Goal: Task Accomplishment & Management: Use online tool/utility

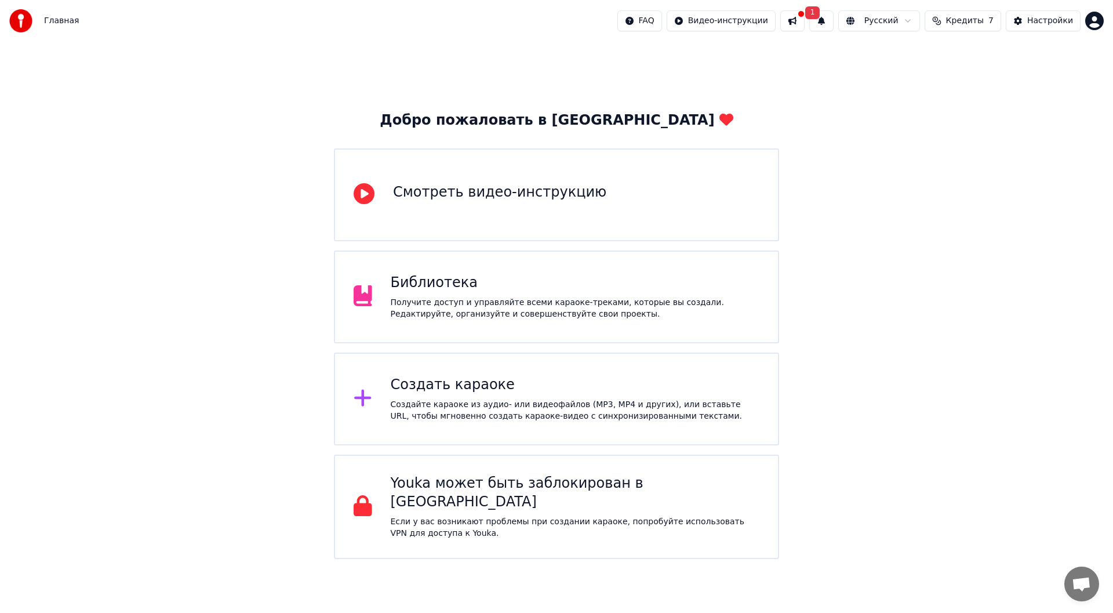
click at [485, 395] on div "Создать караоке Создайте караоке из аудио- или видеофайлов (MP3, MP4 и других),…" at bounding box center [575, 399] width 369 height 46
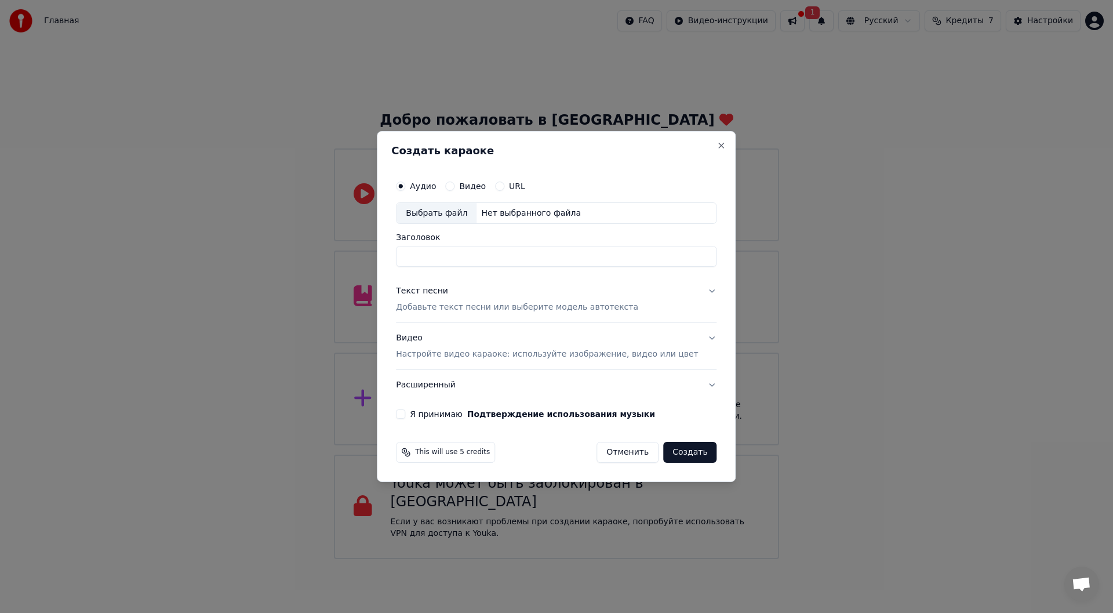
click at [455, 184] on button "Видео" at bounding box center [449, 185] width 9 height 9
click at [405, 187] on button "Аудио" at bounding box center [400, 185] width 9 height 9
click at [458, 216] on div "Выбрать файл" at bounding box center [437, 213] width 80 height 21
type input "**********"
click at [693, 290] on button "Текст песни Добавьте текст песни или выберите модель автотекста" at bounding box center [556, 300] width 321 height 46
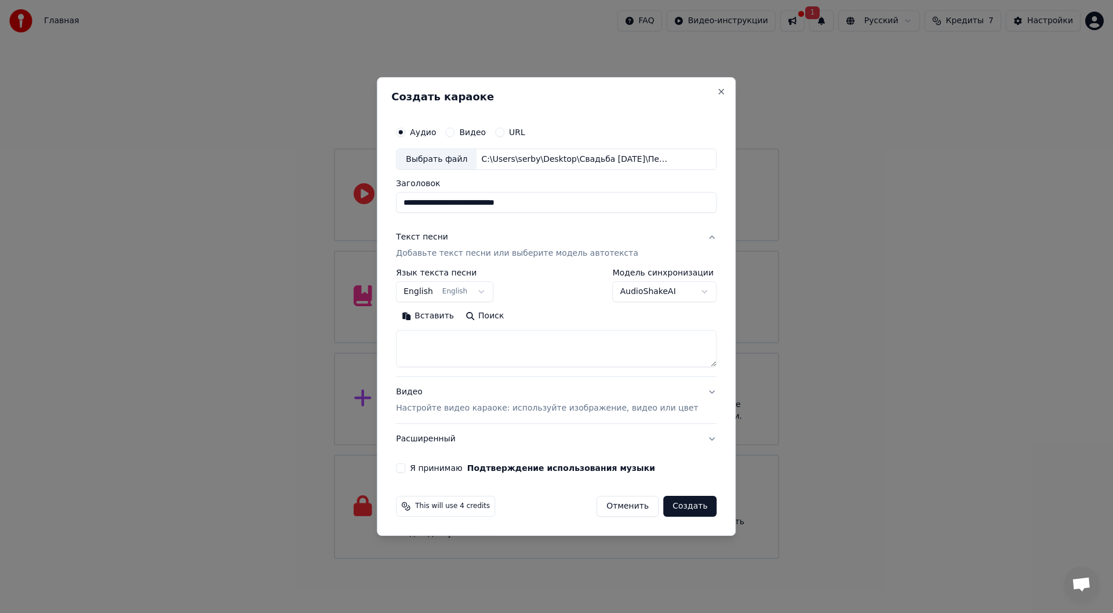
click at [460, 340] on textarea at bounding box center [556, 348] width 321 height 37
paste textarea "**********"
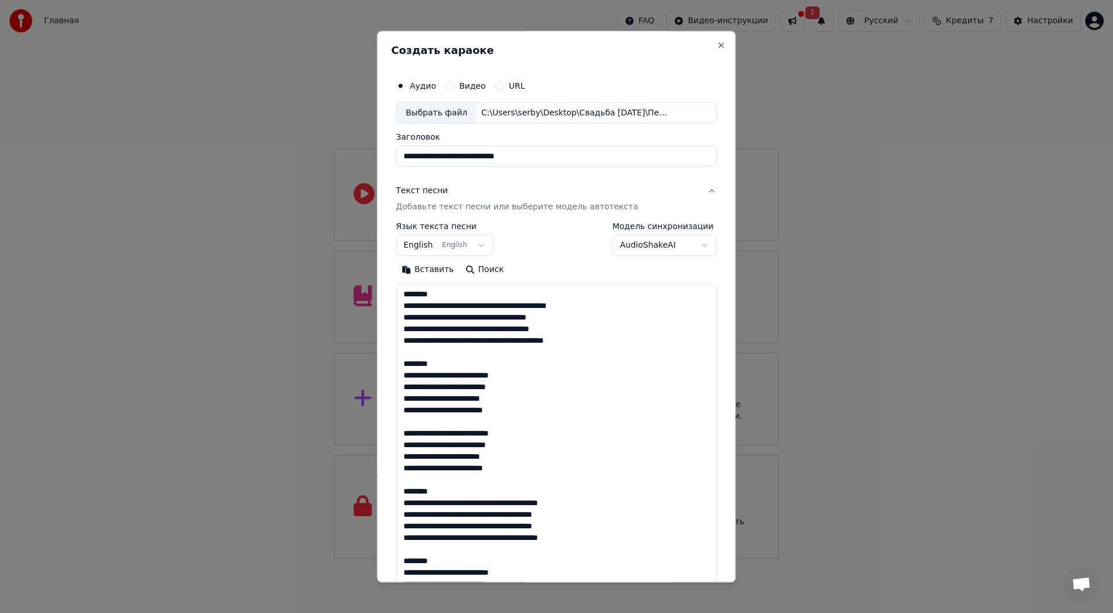
scroll to position [548, 0]
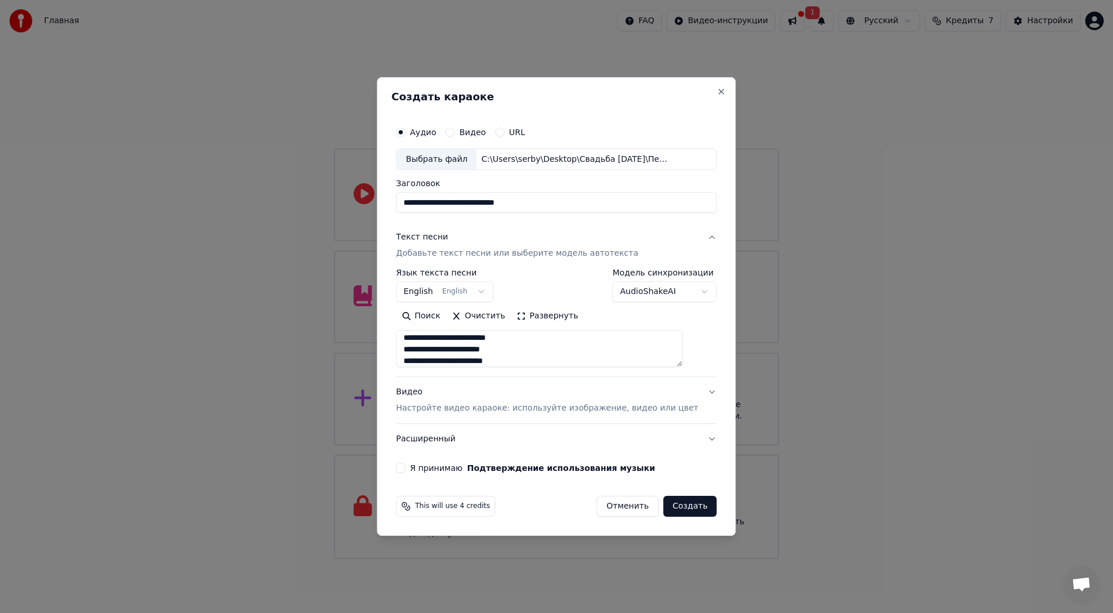
type textarea "**********"
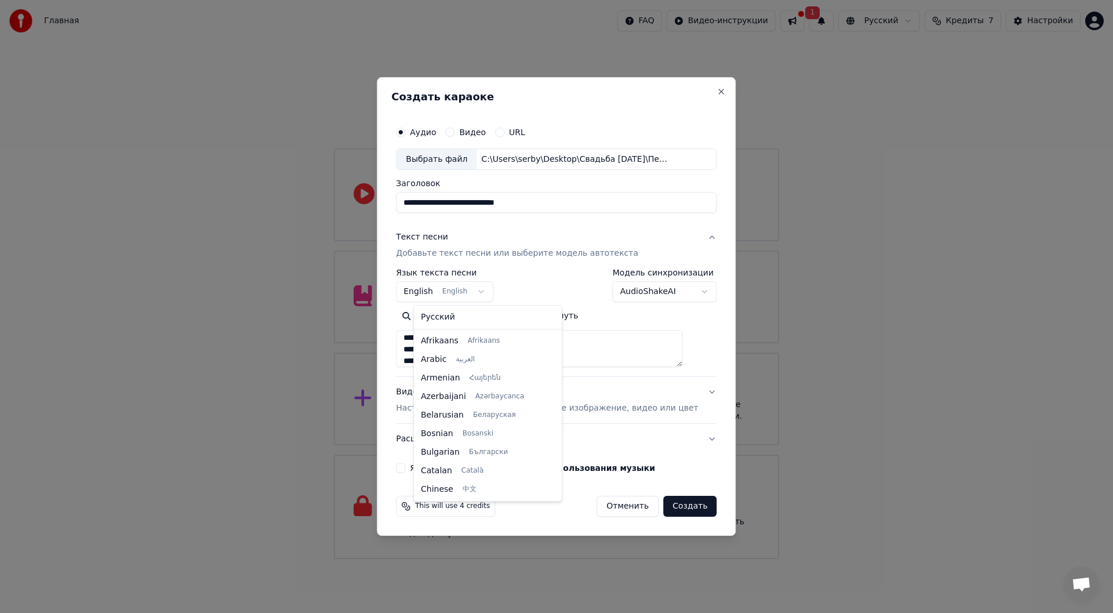
click at [480, 292] on body "Главная FAQ Видео-инструкции 1 Русский Кредиты 7 Настройки Добро пожаловать в Y…" at bounding box center [556, 279] width 1113 height 559
select select "**"
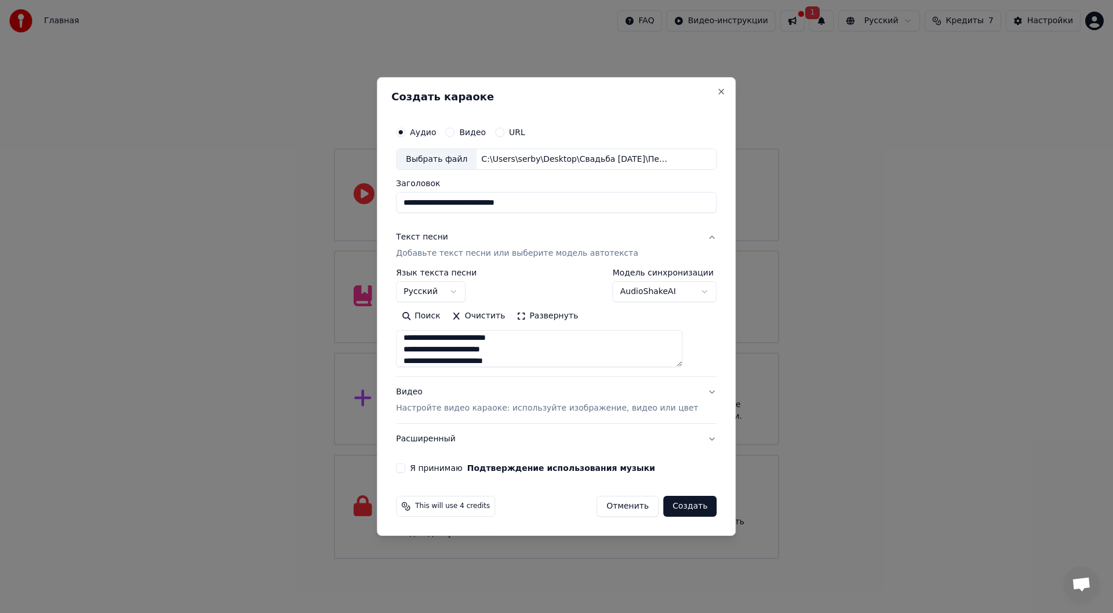
click at [539, 318] on button "Развернуть" at bounding box center [547, 316] width 73 height 19
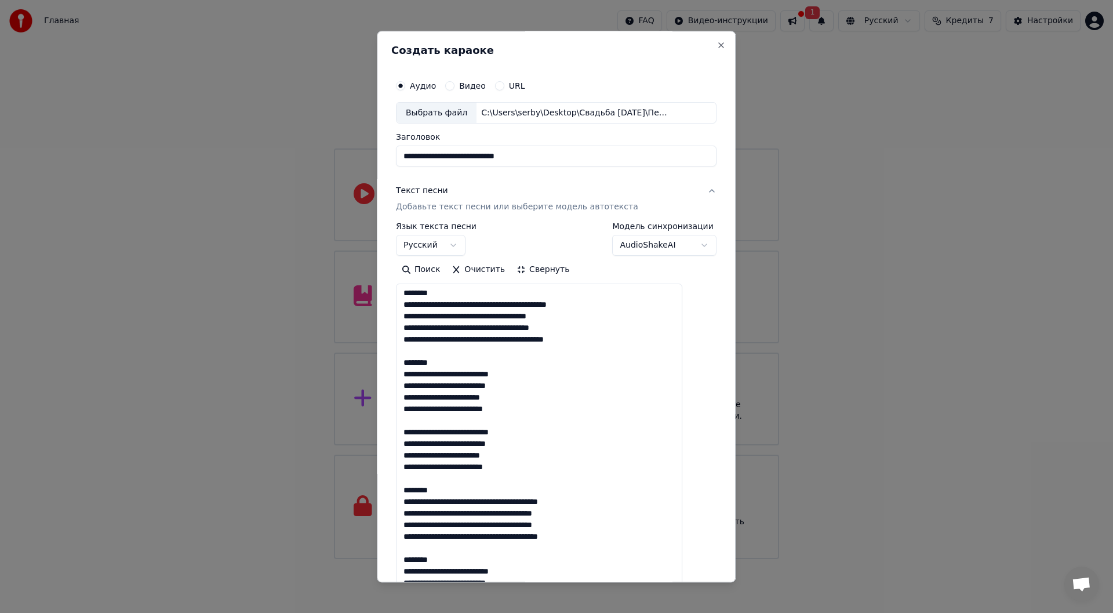
scroll to position [0, 0]
drag, startPoint x: 454, startPoint y: 295, endPoint x: 371, endPoint y: 271, distance: 86.4
click at [371, 271] on body "Главная FAQ Видео-инструкции 1 Русский Кредиты 7 Настройки Добро пожаловать в Y…" at bounding box center [556, 279] width 1113 height 559
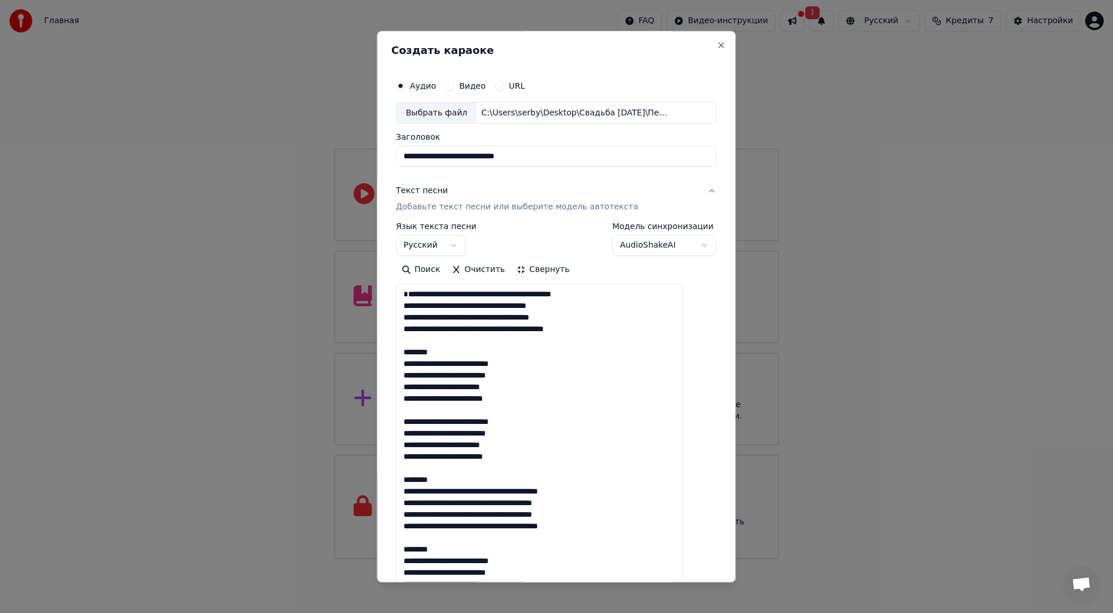
drag, startPoint x: 453, startPoint y: 363, endPoint x: 387, endPoint y: 355, distance: 66.7
click at [386, 355] on body "Главная FAQ Видео-инструкции 1 Русский Кредиты 7 Настройки Добро пожаловать в Y…" at bounding box center [556, 279] width 1113 height 559
click at [459, 366] on textarea at bounding box center [539, 578] width 286 height 588
click at [457, 365] on textarea at bounding box center [539, 578] width 286 height 588
drag, startPoint x: 444, startPoint y: 366, endPoint x: 404, endPoint y: 358, distance: 40.1
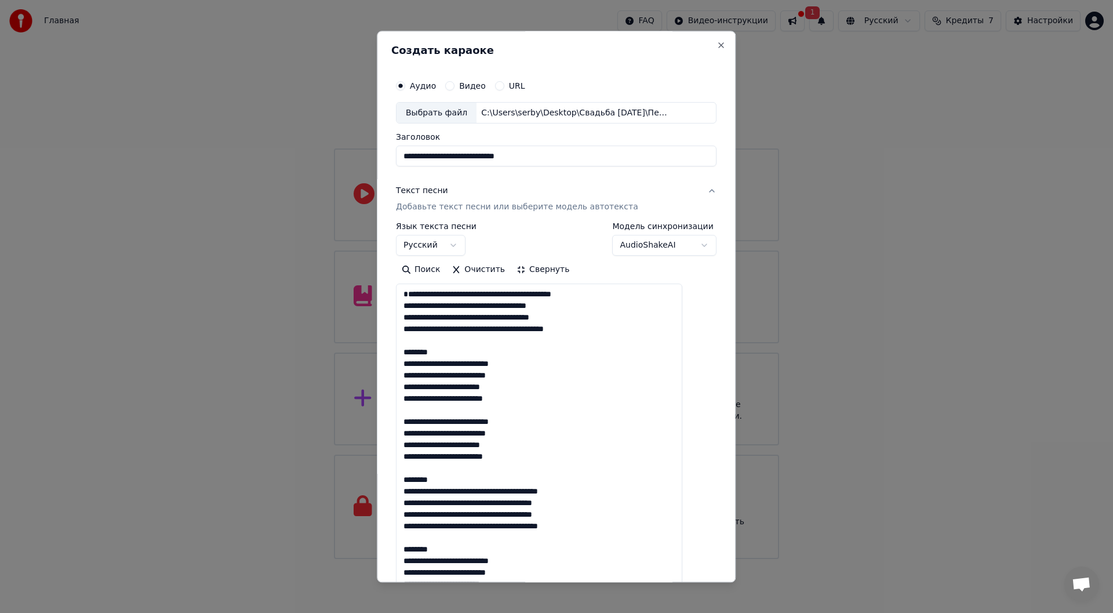
click at [405, 358] on div "**********" at bounding box center [556, 526] width 330 height 913
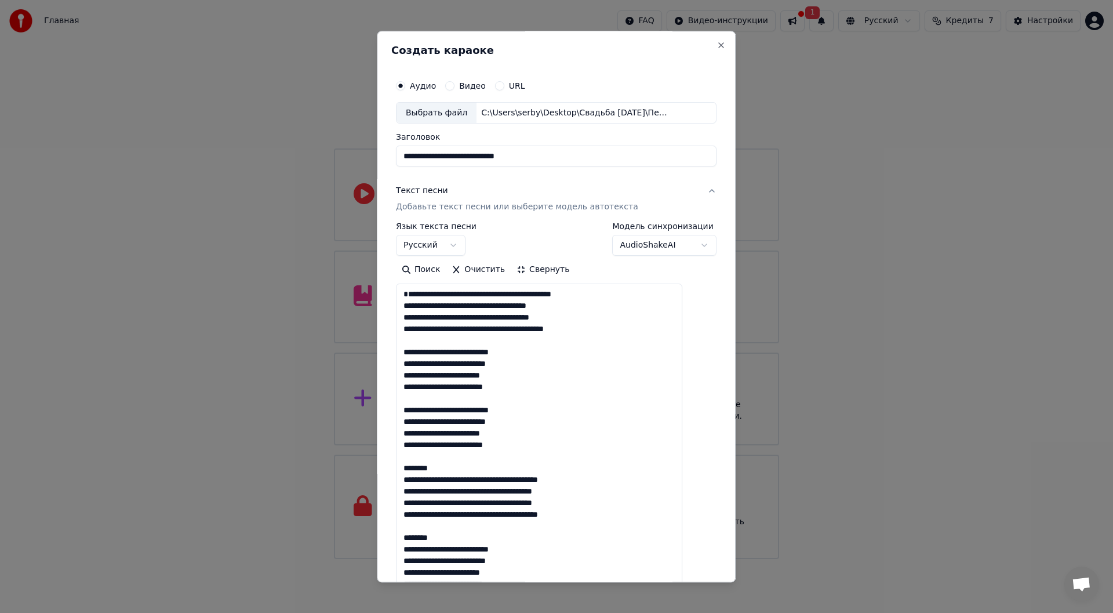
scroll to position [58, 0]
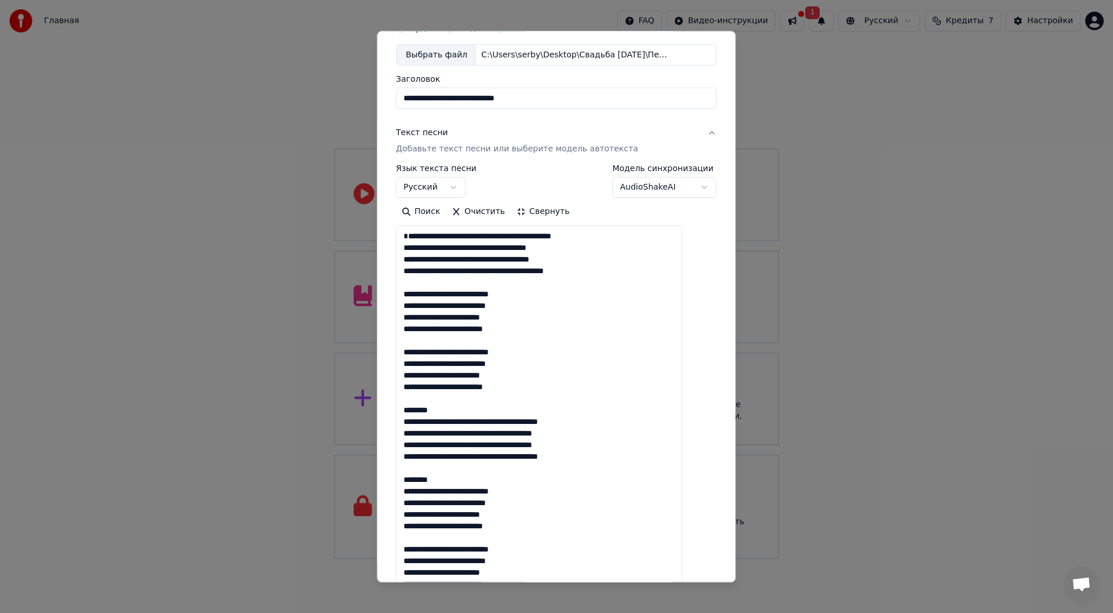
drag, startPoint x: 451, startPoint y: 424, endPoint x: 401, endPoint y: 413, distance: 51.2
click at [401, 413] on div "**********" at bounding box center [556, 306] width 359 height 551
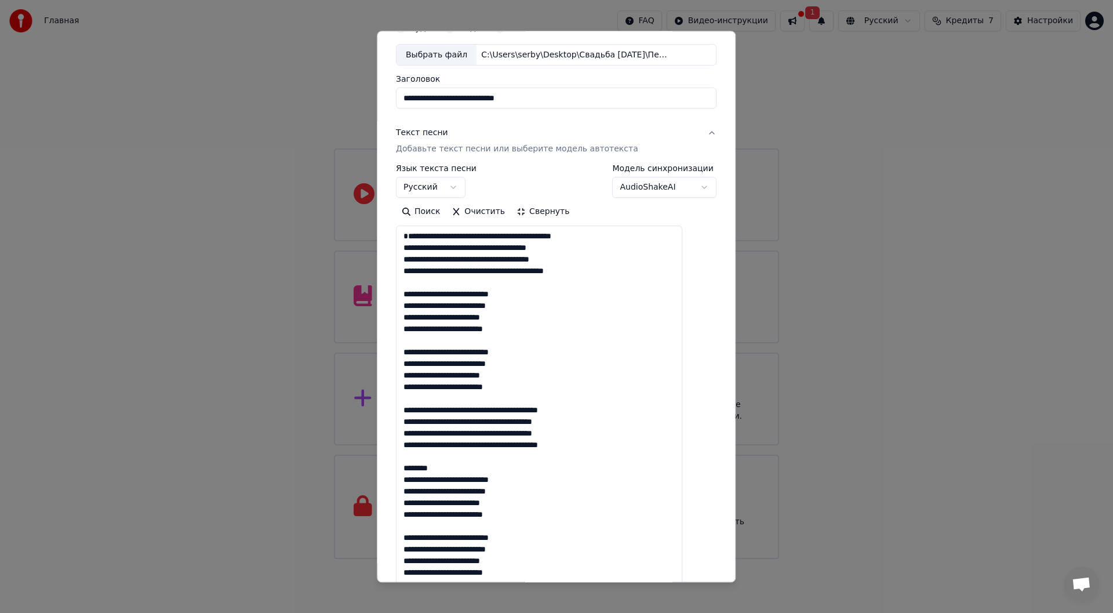
drag, startPoint x: 441, startPoint y: 479, endPoint x: 399, endPoint y: 471, distance: 42.1
click at [401, 472] on div "**********" at bounding box center [556, 306] width 359 height 551
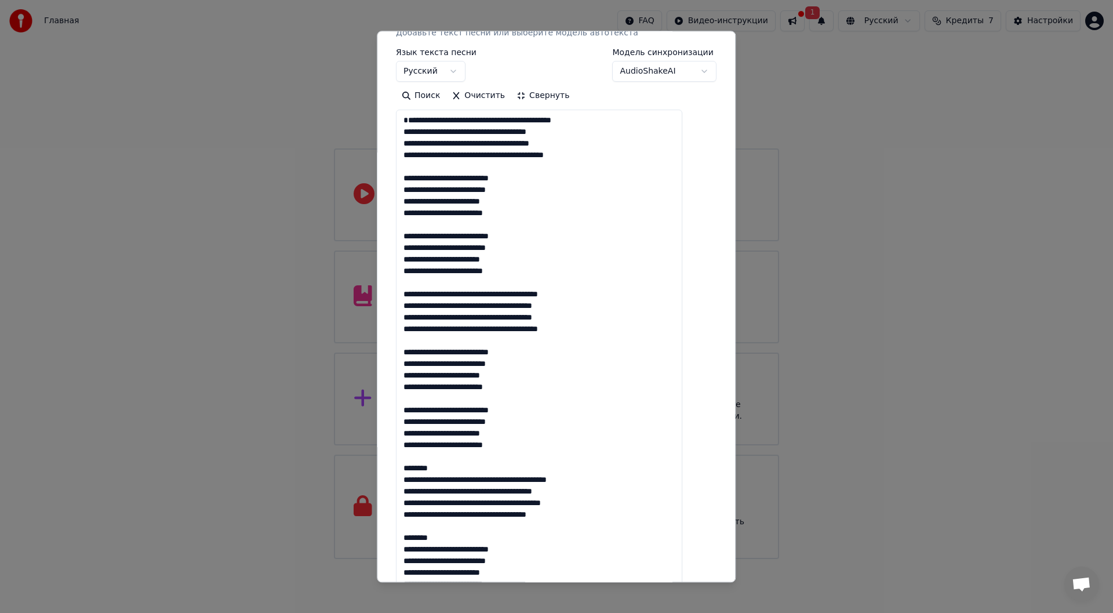
drag, startPoint x: 449, startPoint y: 475, endPoint x: 401, endPoint y: 465, distance: 49.2
click at [401, 465] on div "**********" at bounding box center [556, 306] width 359 height 551
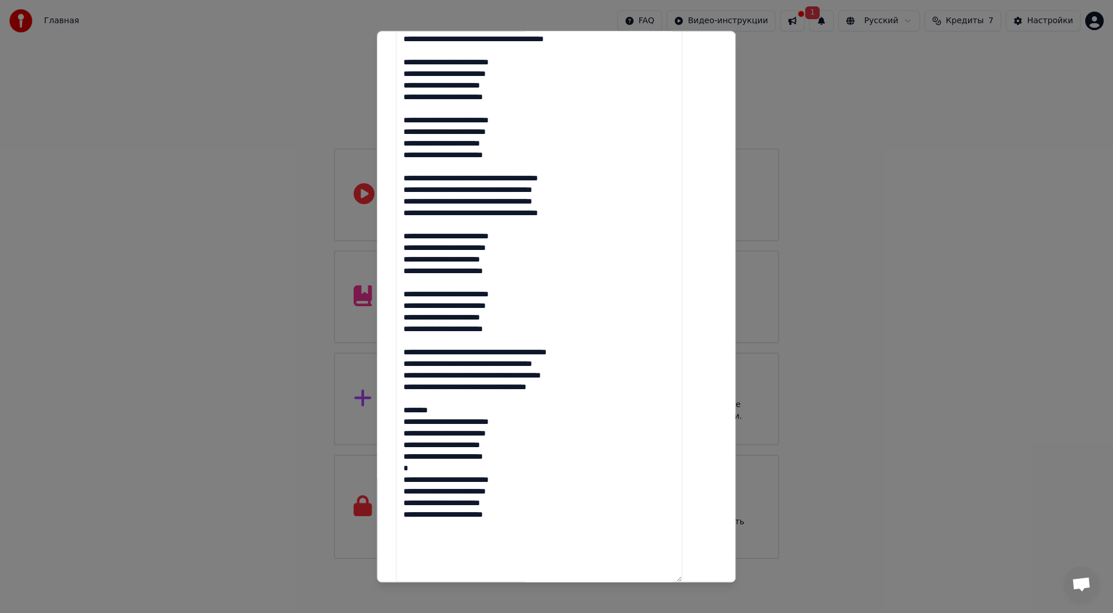
drag, startPoint x: 456, startPoint y: 421, endPoint x: 401, endPoint y: 417, distance: 55.2
click at [401, 417] on div "**********" at bounding box center [556, 306] width 359 height 551
click at [510, 470] on textarea at bounding box center [539, 288] width 286 height 588
click at [506, 530] on textarea at bounding box center [539, 288] width 286 height 588
click at [509, 526] on textarea at bounding box center [539, 288] width 286 height 588
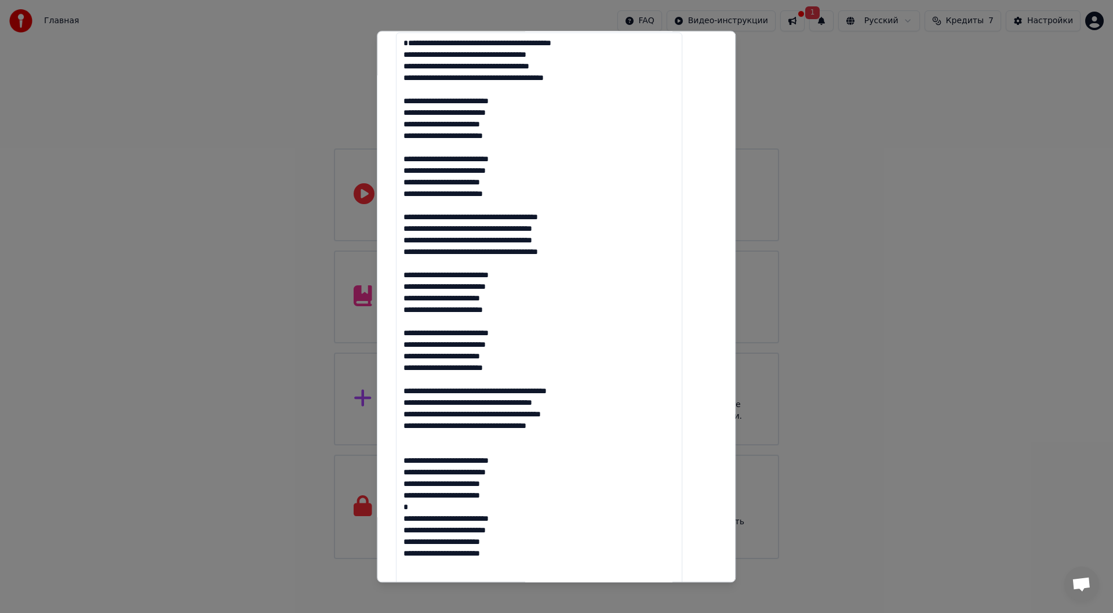
scroll to position [232, 0]
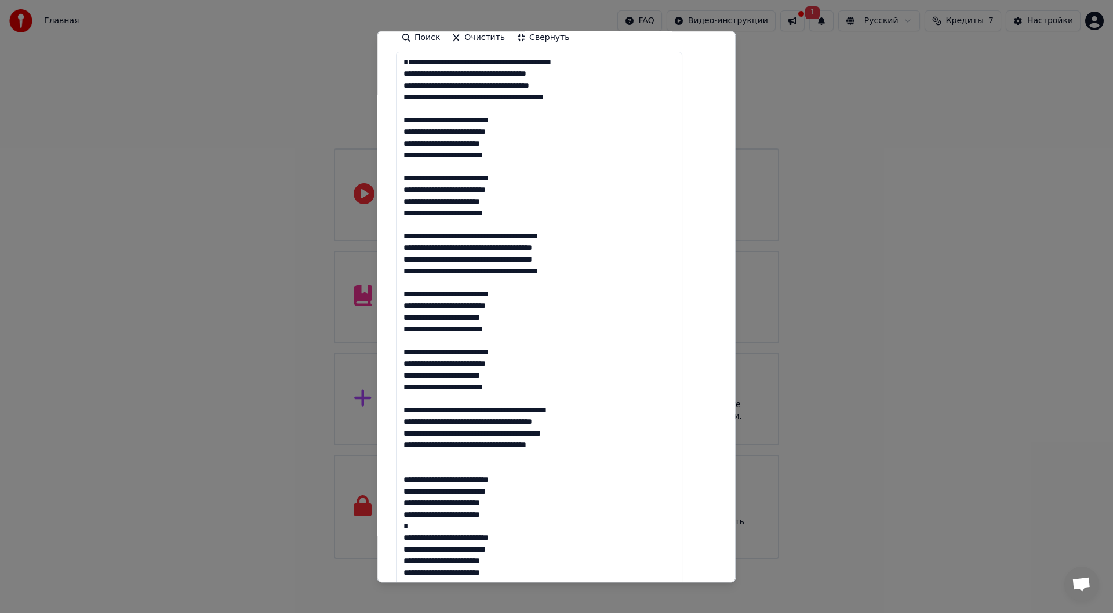
click at [507, 402] on textarea at bounding box center [539, 346] width 286 height 588
click at [507, 339] on textarea at bounding box center [539, 346] width 286 height 588
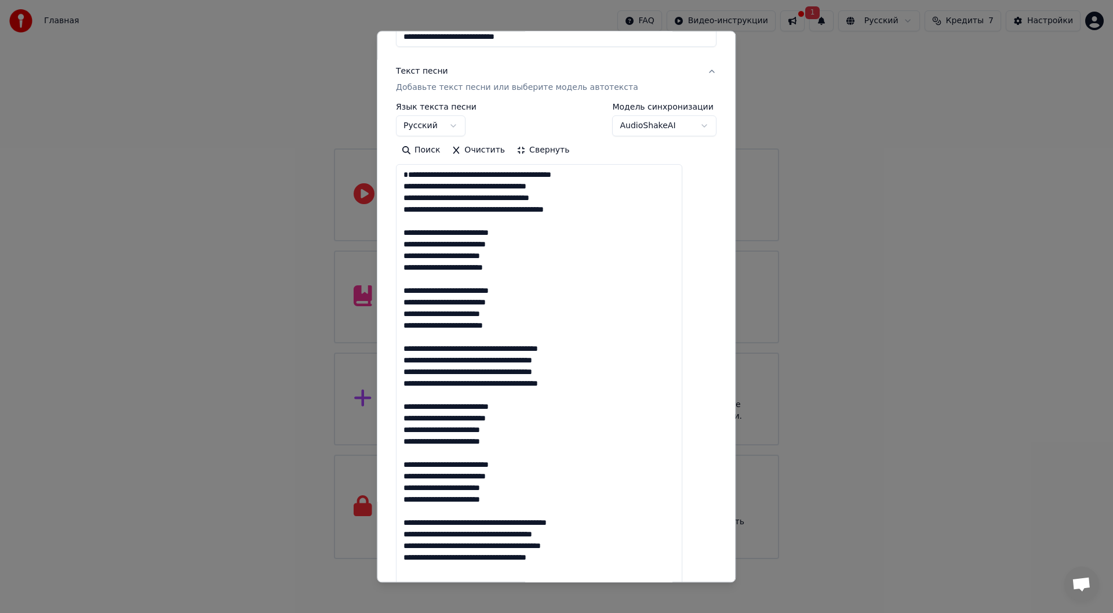
scroll to position [116, 0]
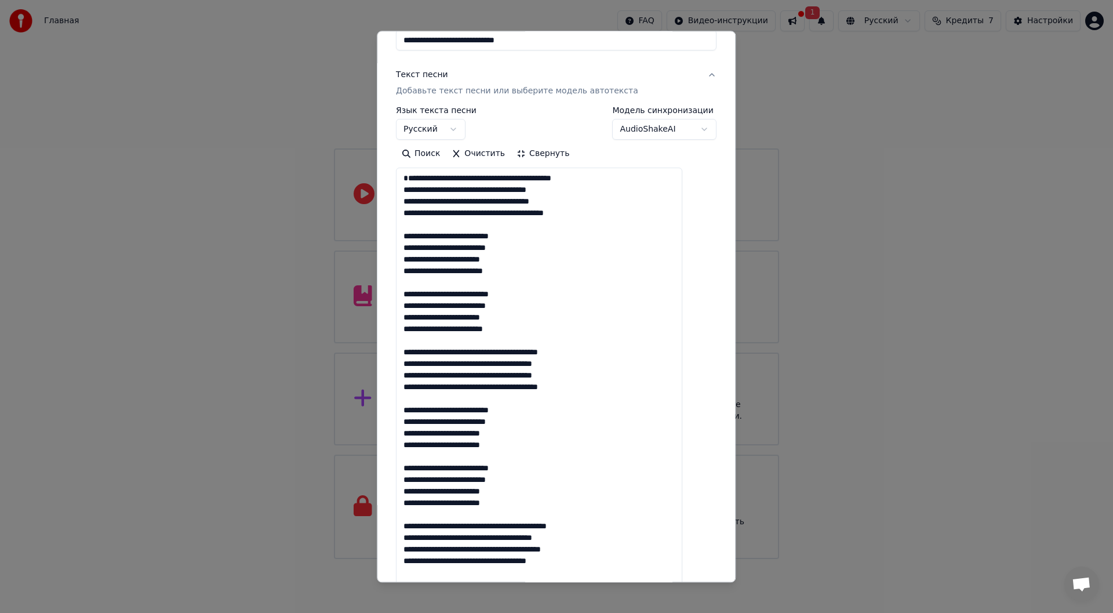
click at [506, 343] on textarea at bounding box center [539, 462] width 286 height 588
click at [506, 341] on textarea at bounding box center [539, 462] width 286 height 588
click at [509, 341] on textarea at bounding box center [539, 462] width 286 height 588
click at [508, 284] on textarea at bounding box center [539, 462] width 286 height 588
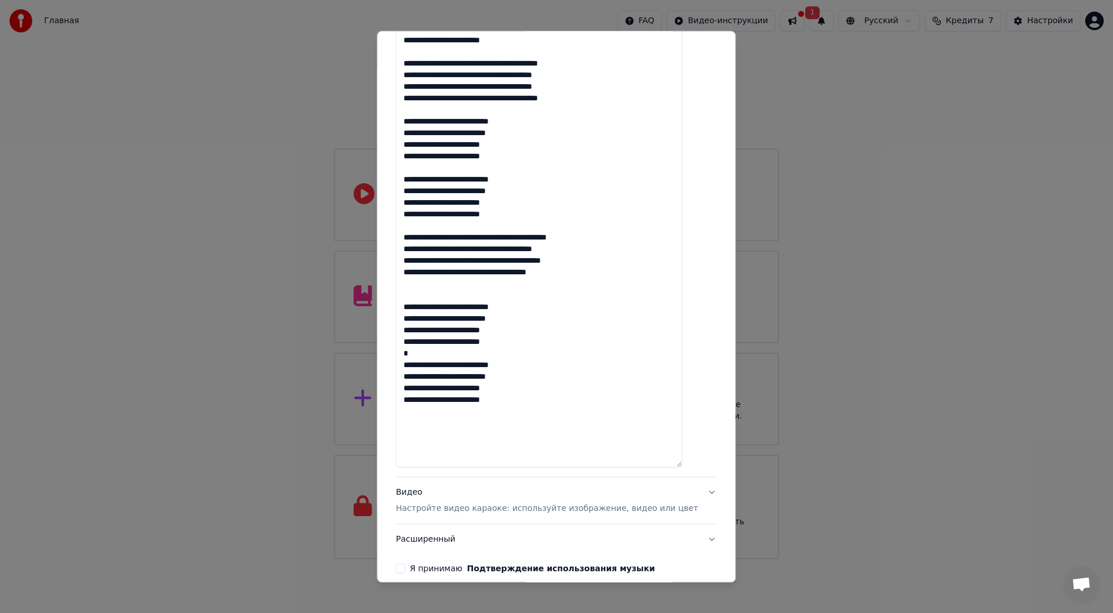
scroll to position [459, 0]
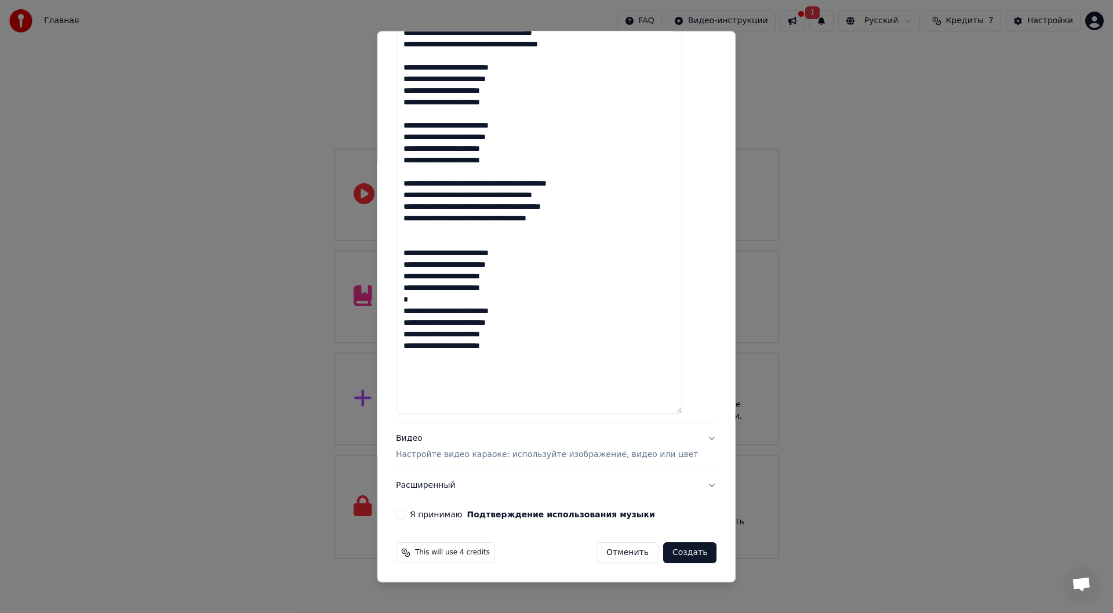
type textarea "**********"
click at [685, 438] on button "Видео Настройте видео караоке: используйте изображение, видео или цвет" at bounding box center [556, 447] width 321 height 46
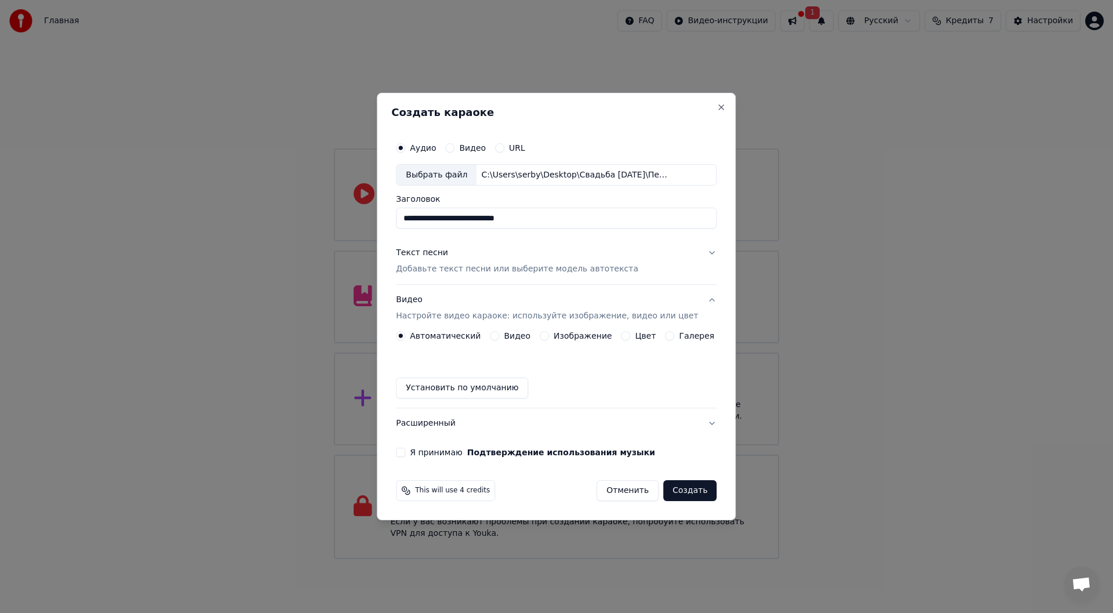
click at [561, 336] on label "Изображение" at bounding box center [583, 336] width 59 height 8
click at [549, 336] on button "Изображение" at bounding box center [544, 335] width 9 height 9
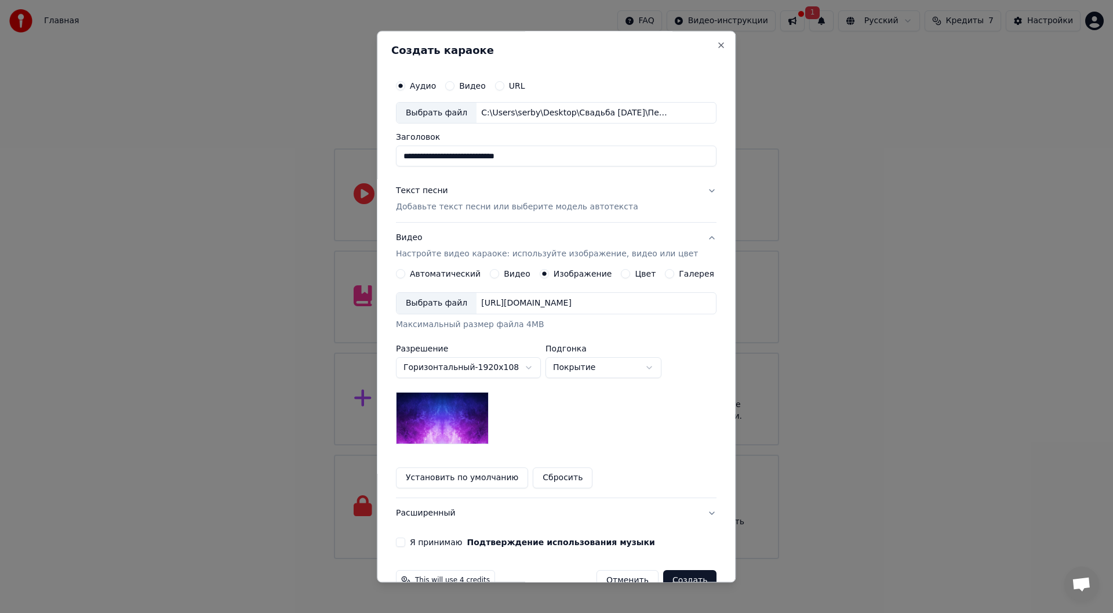
click at [453, 304] on div "Выбрать файл" at bounding box center [437, 303] width 80 height 21
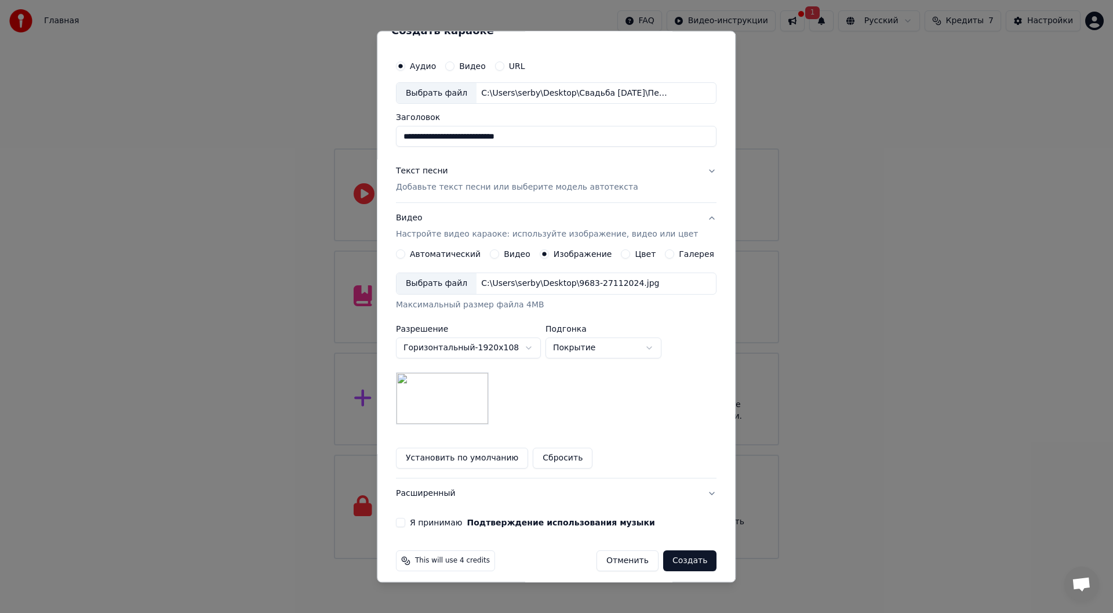
scroll to position [28, 0]
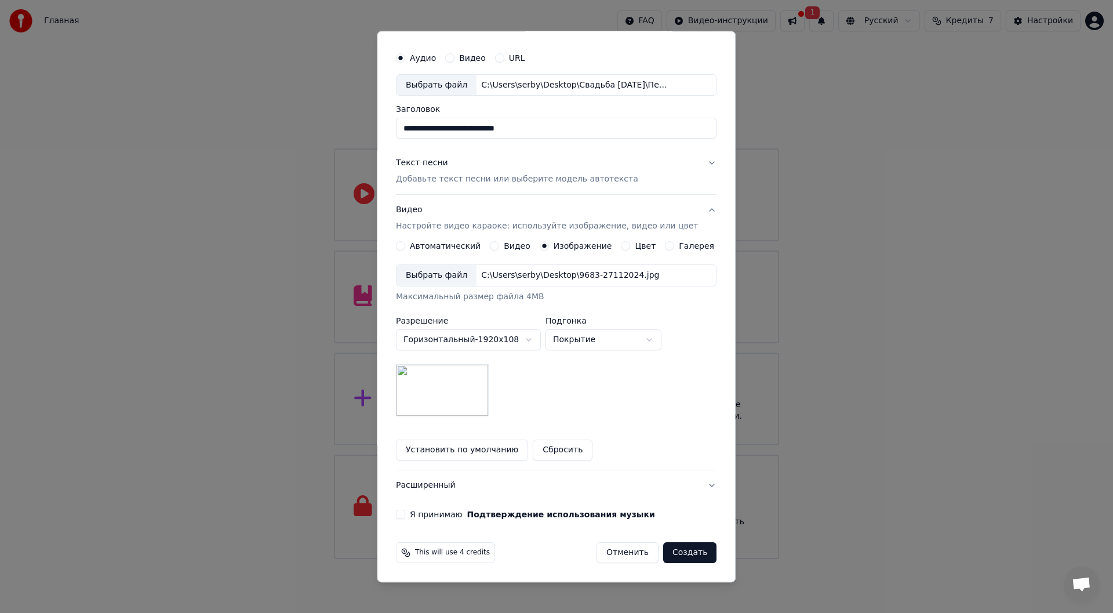
click at [405, 511] on button "Я принимаю Подтверждение использования музыки" at bounding box center [400, 514] width 9 height 9
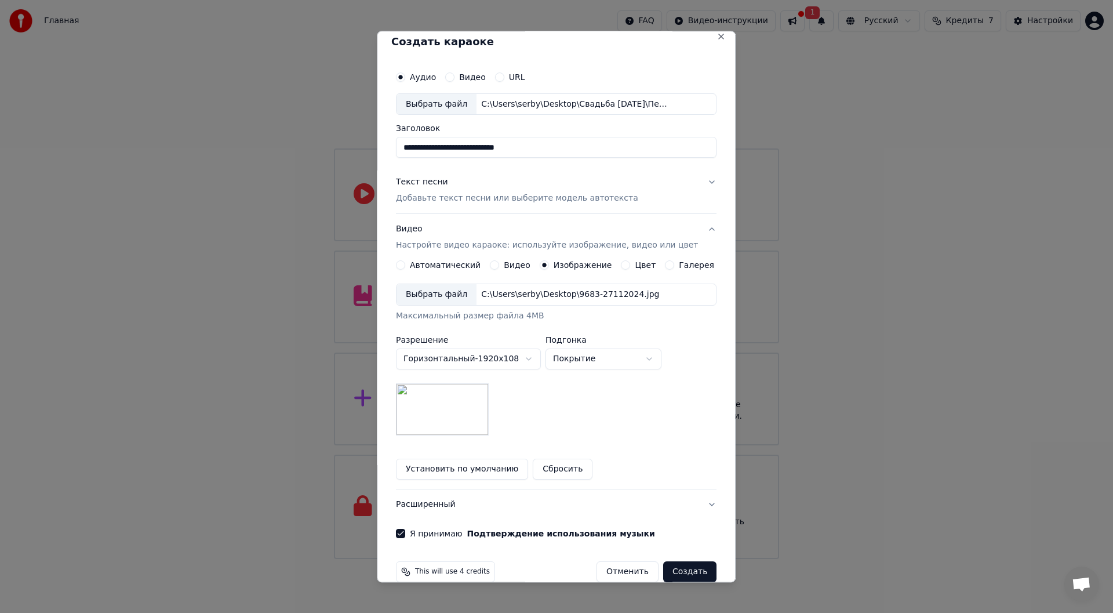
scroll to position [0, 0]
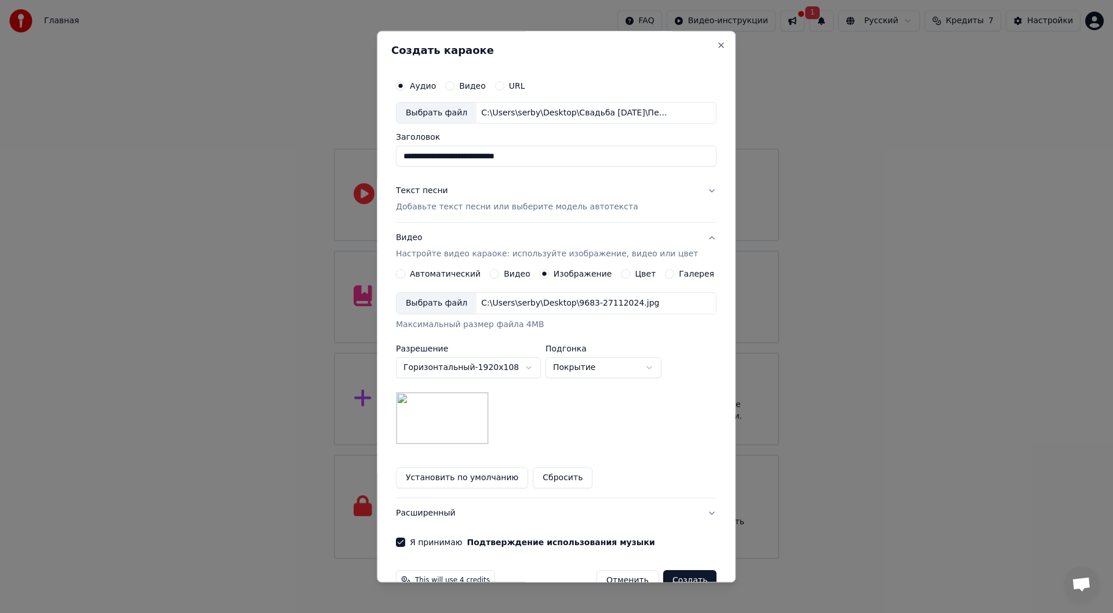
click at [695, 191] on button "Текст песни Добавьте текст песни или выберите модель автотекста" at bounding box center [556, 199] width 321 height 46
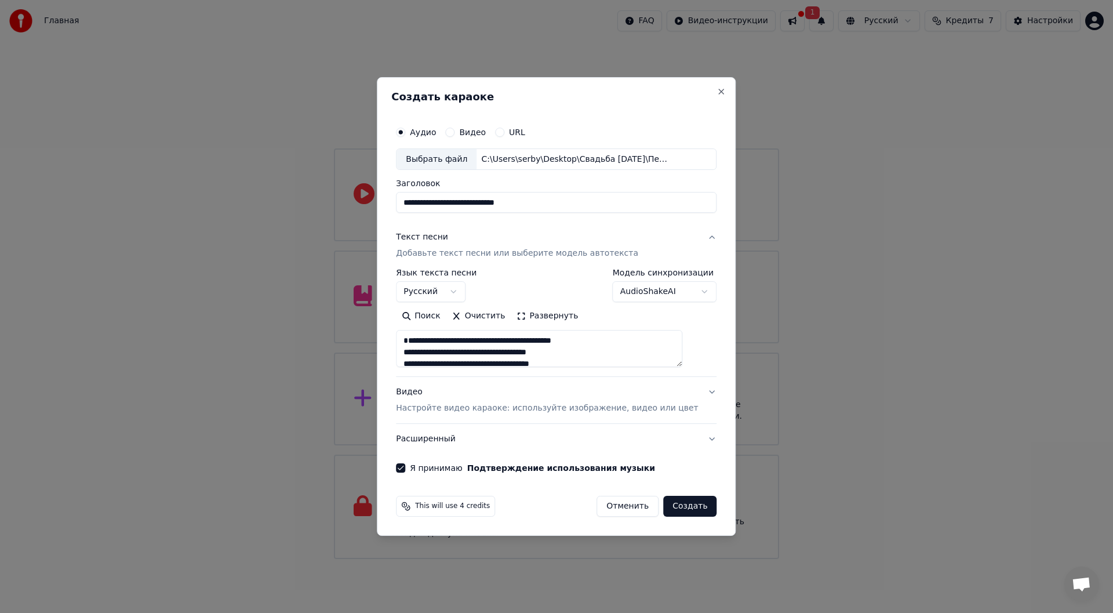
drag, startPoint x: 546, startPoint y: 364, endPoint x: 392, endPoint y: 314, distance: 161.0
click at [392, 314] on body "Главная FAQ Видео-инструкции 1 Русский Кредиты 7 Настройки Добро пожаловать в Y…" at bounding box center [556, 279] width 1113 height 559
click at [717, 87] on button "Close" at bounding box center [721, 91] width 9 height 9
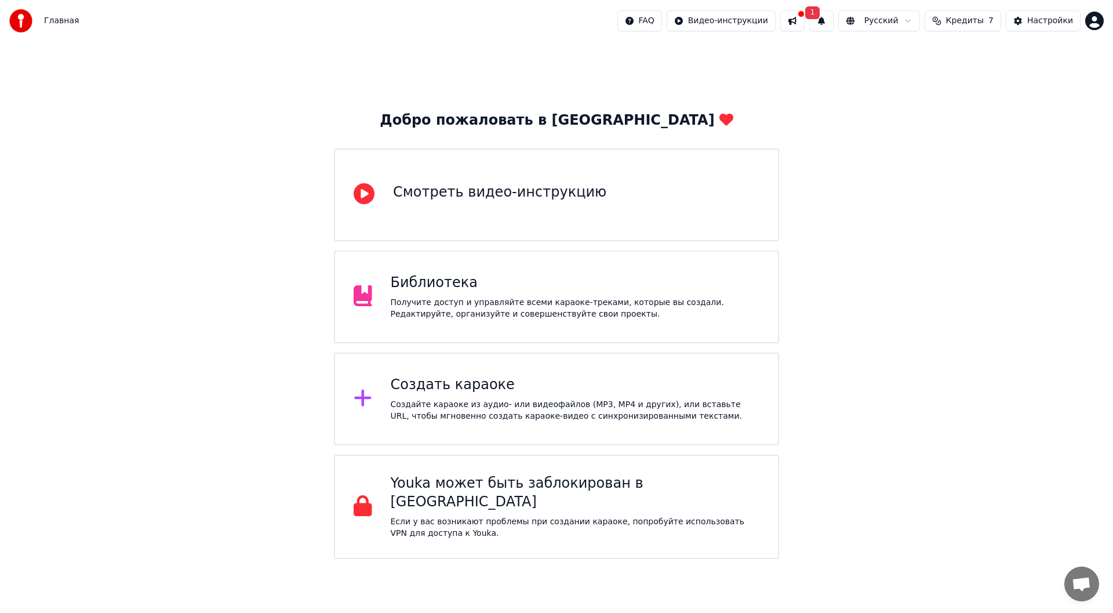
click at [1093, 22] on html "Главная FAQ Видео-инструкции 1 Русский Кредиты 7 Настройки Добро пожаловать в Y…" at bounding box center [556, 279] width 1113 height 559
click at [1022, 128] on span "Выйти" at bounding box center [1013, 134] width 27 height 12
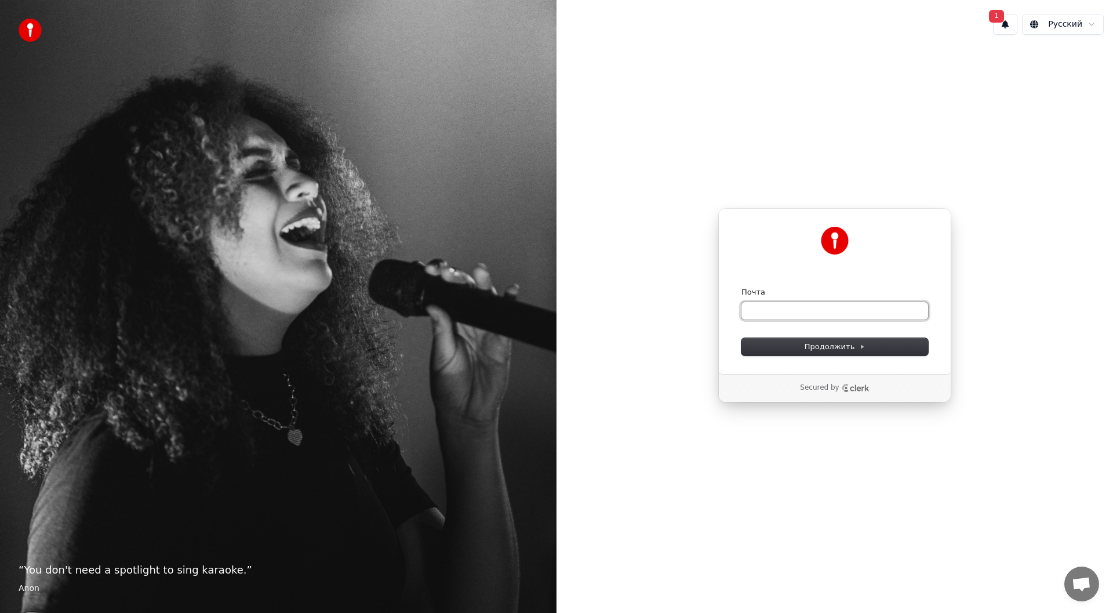
click at [826, 307] on input "Почта" at bounding box center [834, 310] width 187 height 17
type input "*"
click at [846, 349] on span "Продолжить" at bounding box center [835, 346] width 61 height 10
type input "**********"
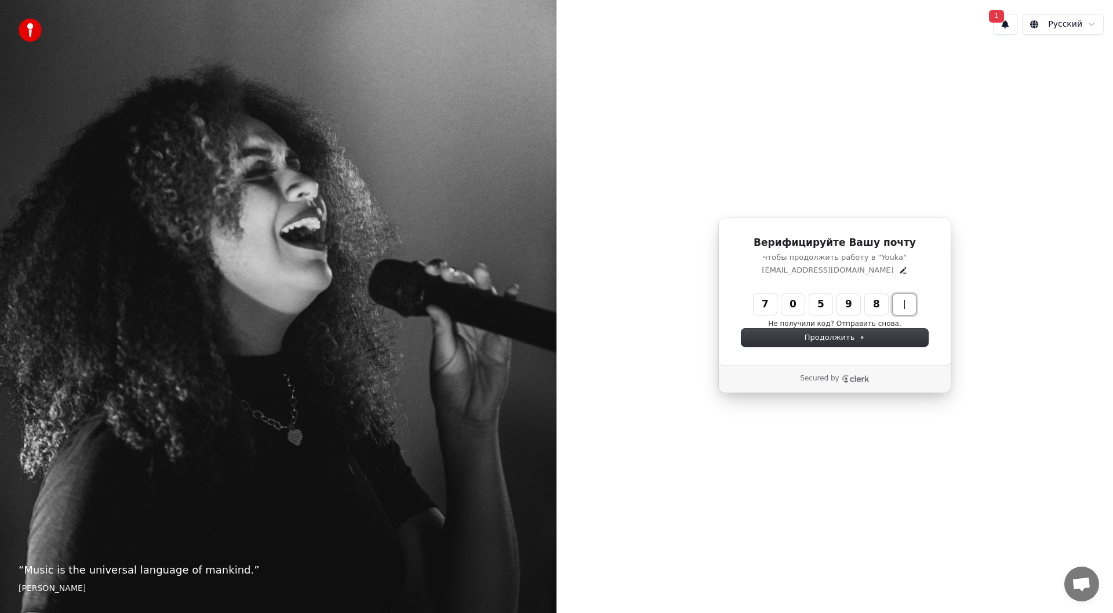
type input "******"
